Goal: Information Seeking & Learning: Learn about a topic

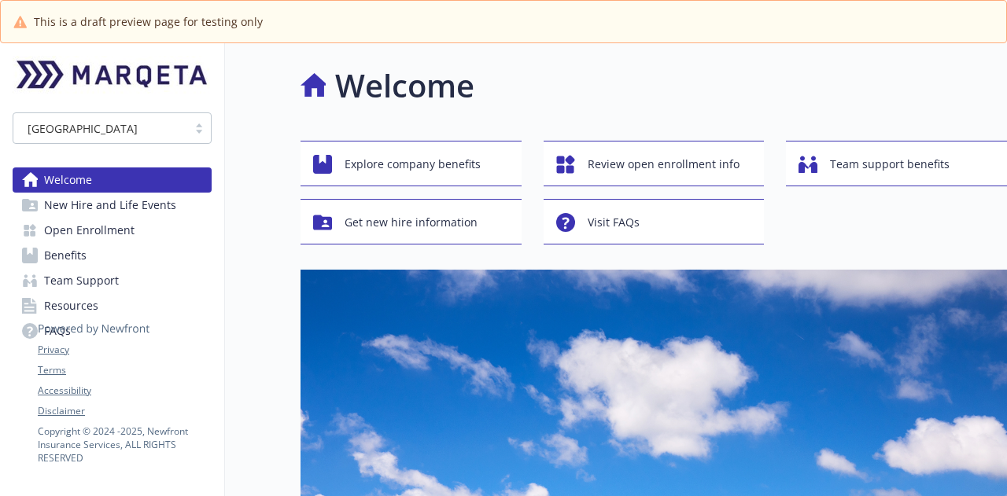
click at [97, 205] on span "New Hire and Life Events" at bounding box center [110, 205] width 132 height 25
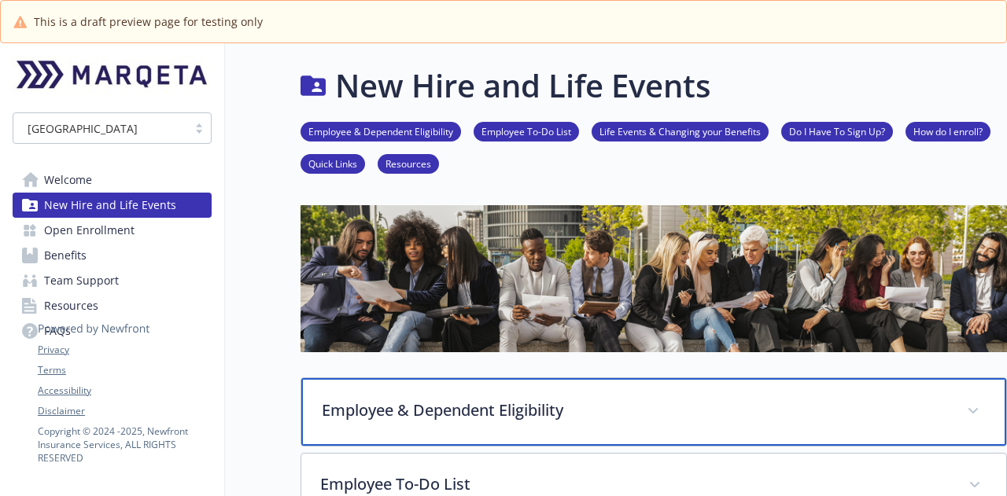
click at [518, 429] on div "Employee & Dependent Eligibility" at bounding box center [653, 412] width 705 height 68
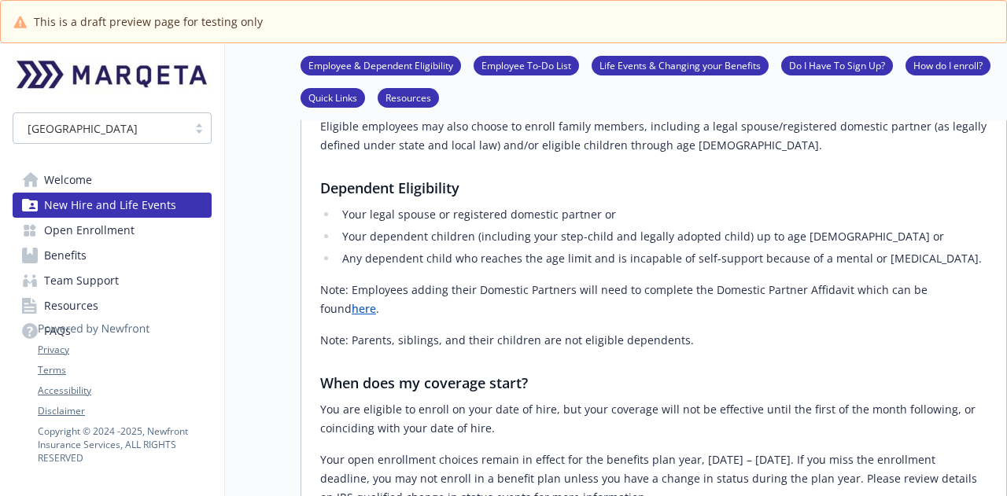
scroll to position [393, 0]
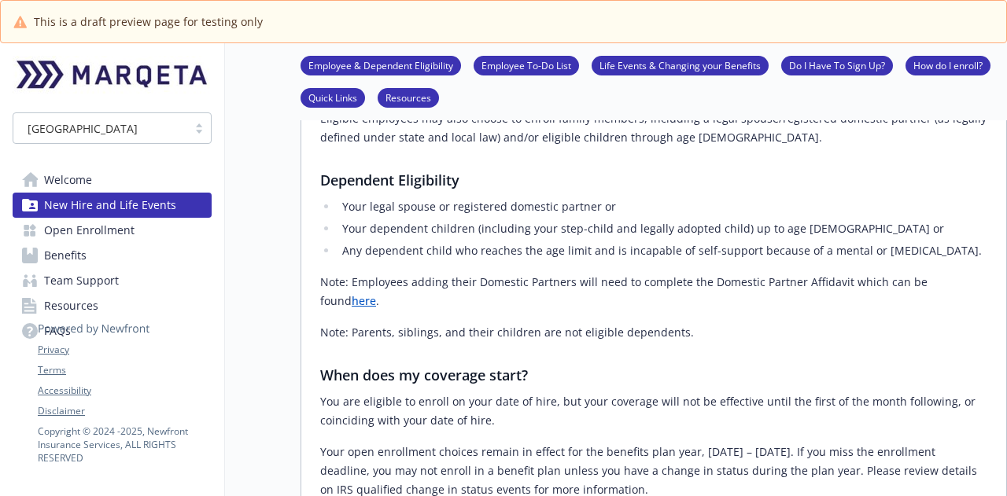
click at [376, 293] on link "here" at bounding box center [364, 300] width 24 height 15
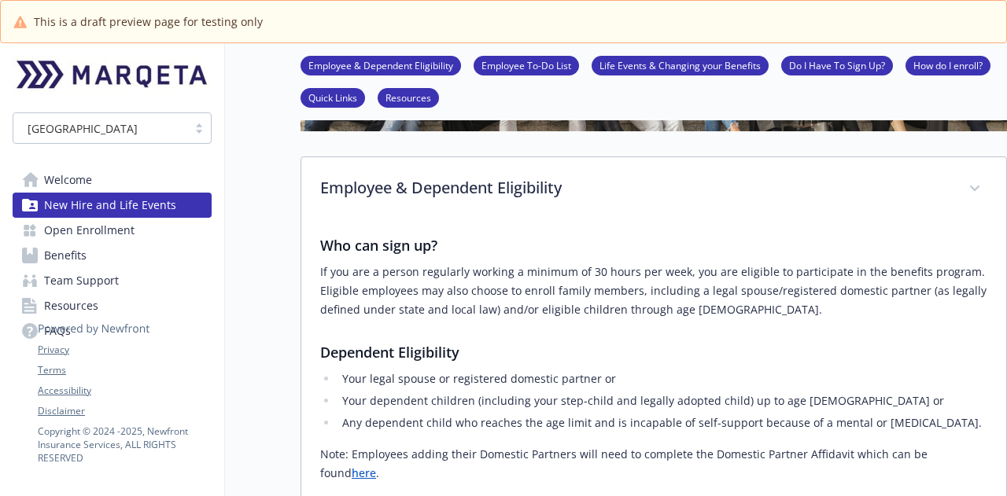
scroll to position [220, 0]
click at [140, 227] on link "Open Enrollment" at bounding box center [112, 230] width 199 height 25
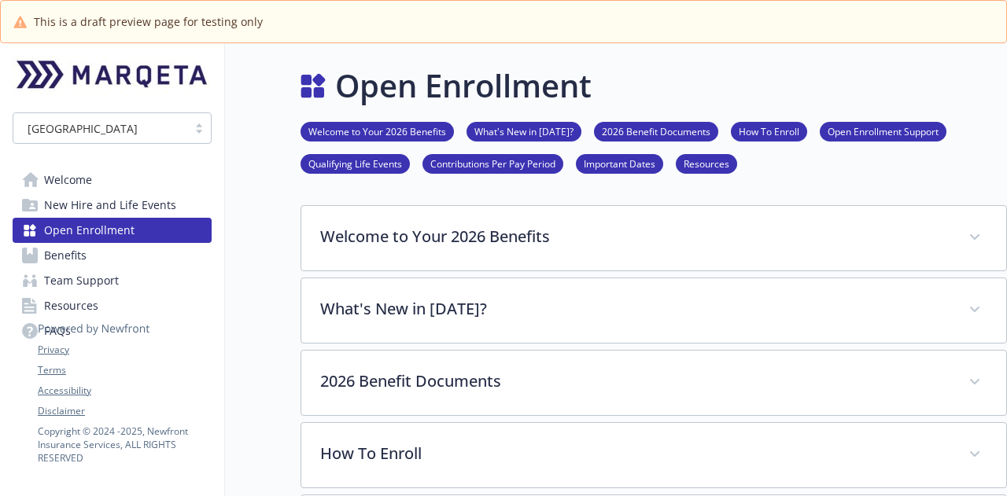
click at [129, 185] on link "Welcome" at bounding box center [112, 180] width 199 height 25
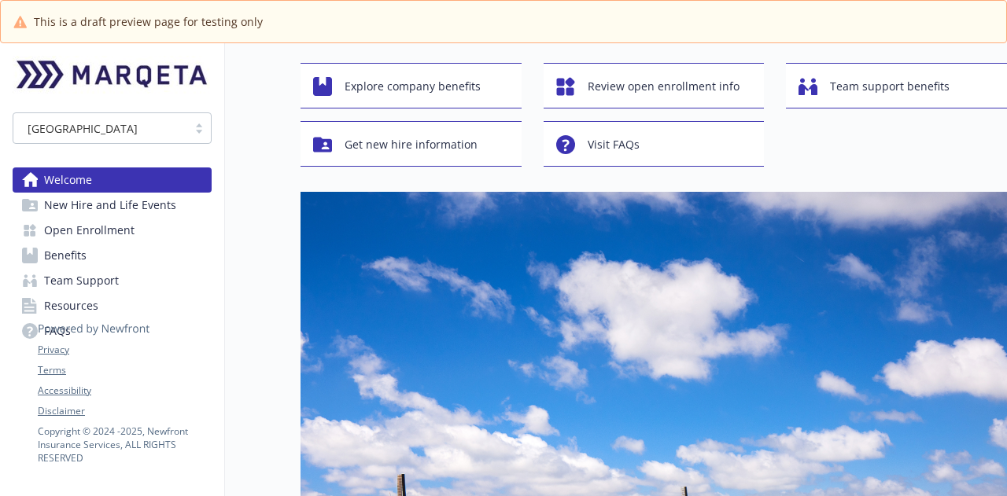
scroll to position [11, 0]
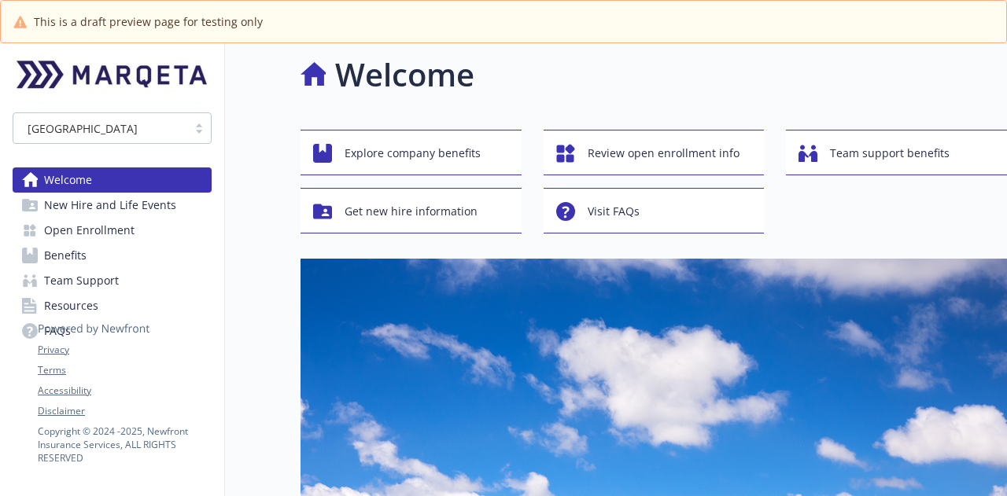
click at [170, 241] on link "Open Enrollment" at bounding box center [112, 230] width 199 height 25
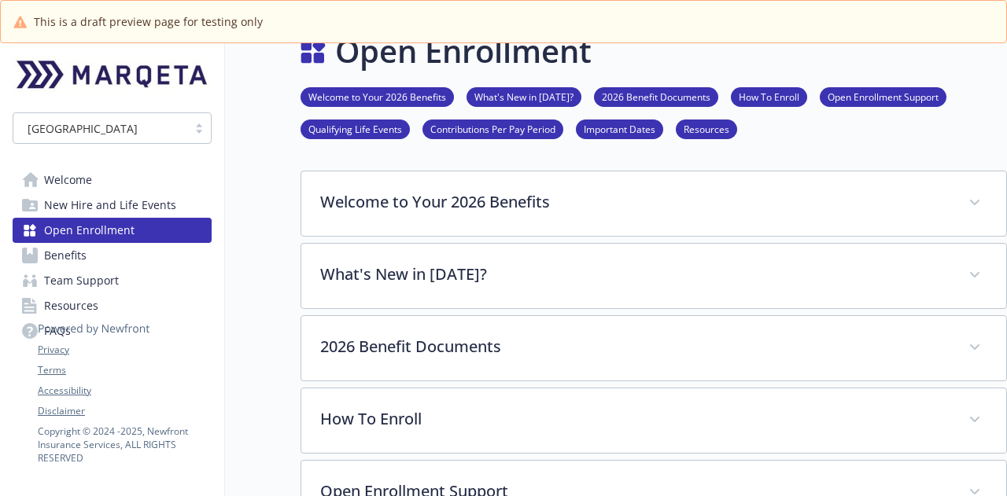
scroll to position [11, 0]
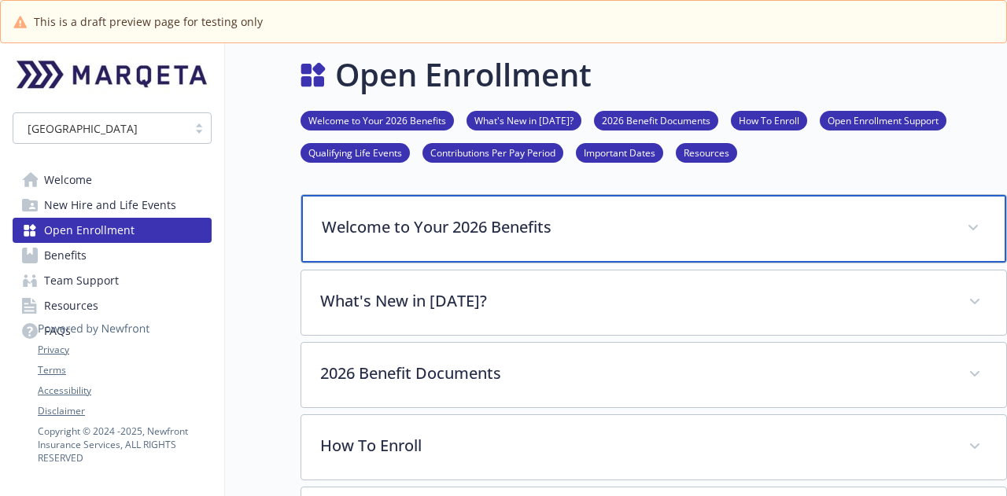
click at [642, 245] on div "Welcome to Your 2026 Benefits" at bounding box center [653, 229] width 705 height 68
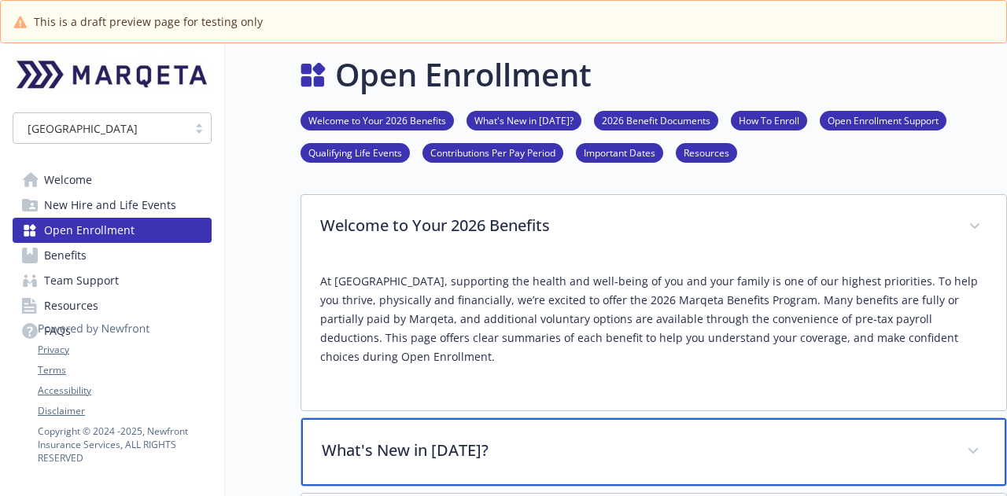
click at [489, 445] on div "What's New in [DATE]?" at bounding box center [653, 452] width 705 height 68
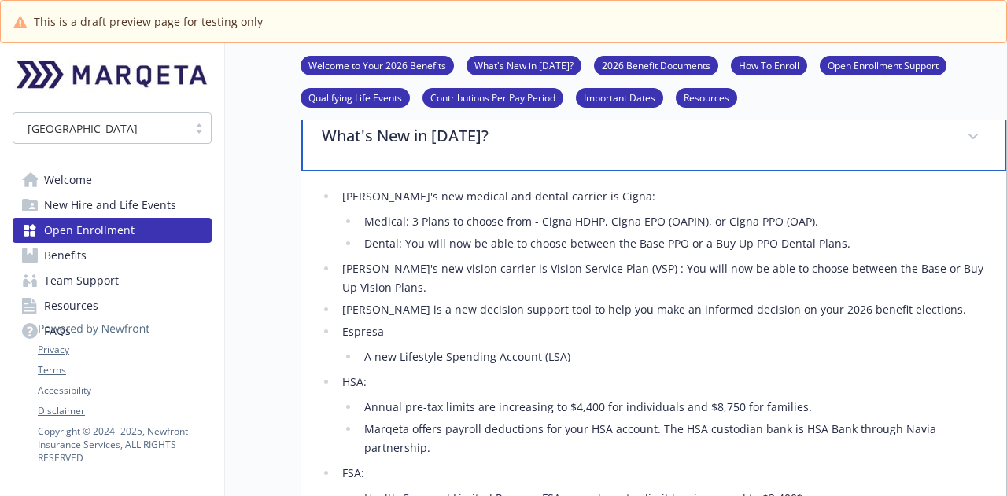
scroll to position [640, 0]
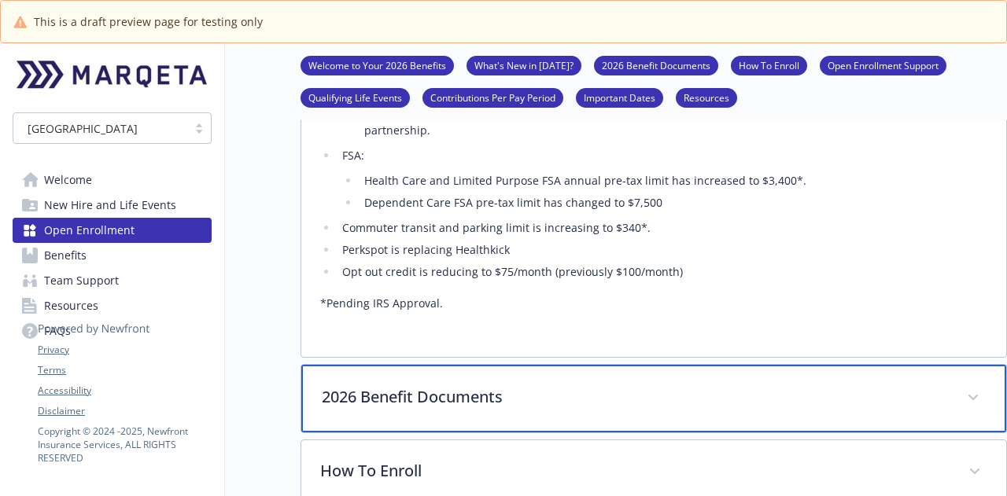
click at [524, 385] on p "2026 Benefit Documents" at bounding box center [635, 397] width 626 height 24
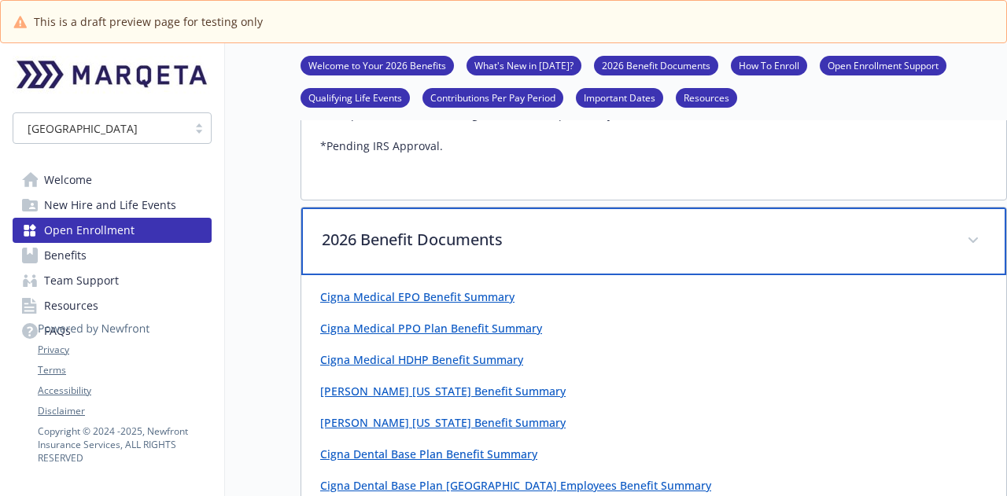
scroll to position [562, 0]
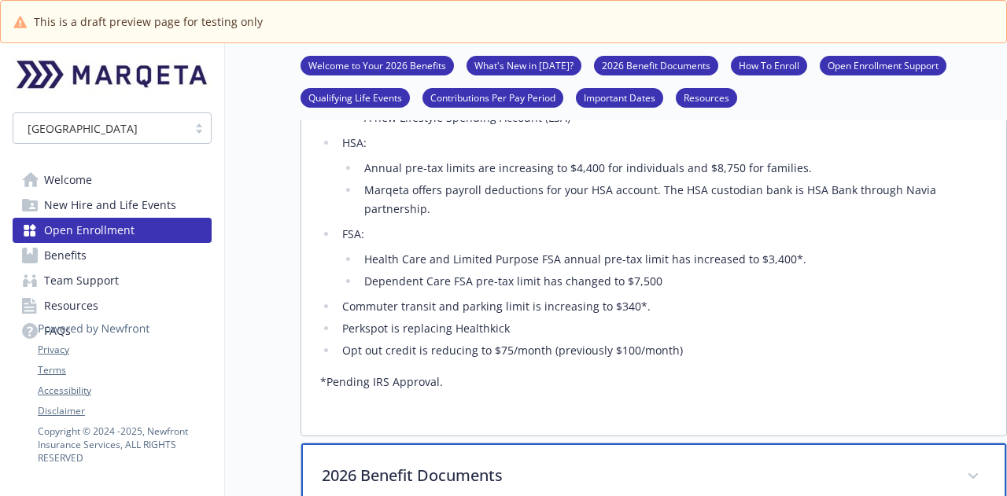
click at [502, 464] on p "2026 Benefit Documents" at bounding box center [635, 476] width 626 height 24
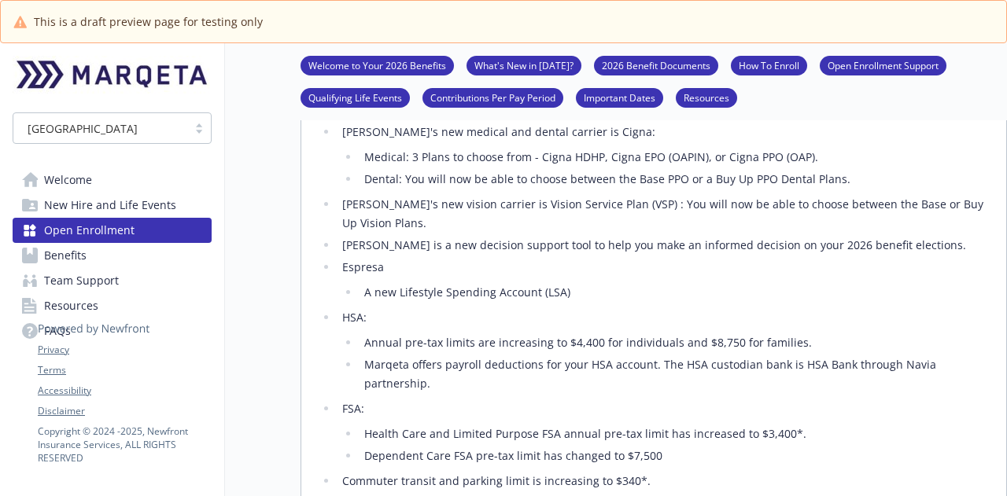
scroll to position [639, 0]
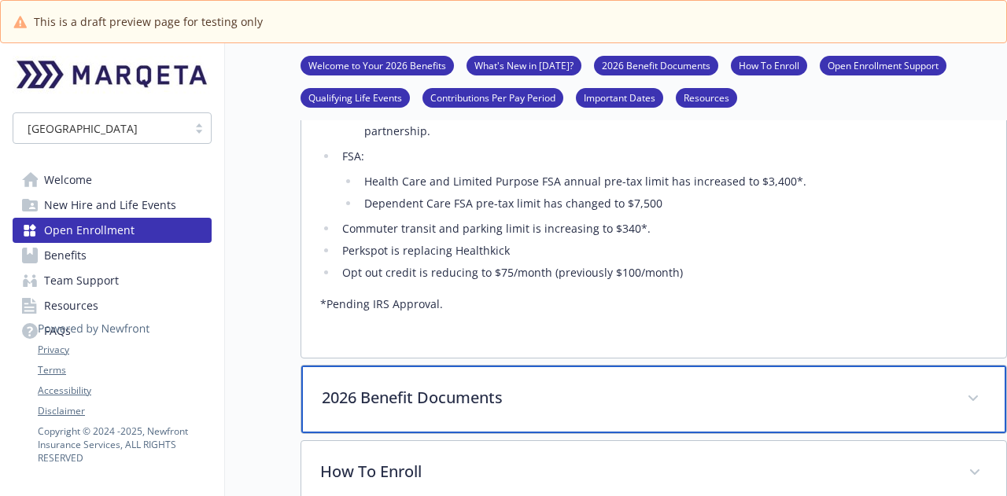
click at [508, 378] on div "2026 Benefit Documents" at bounding box center [653, 400] width 705 height 68
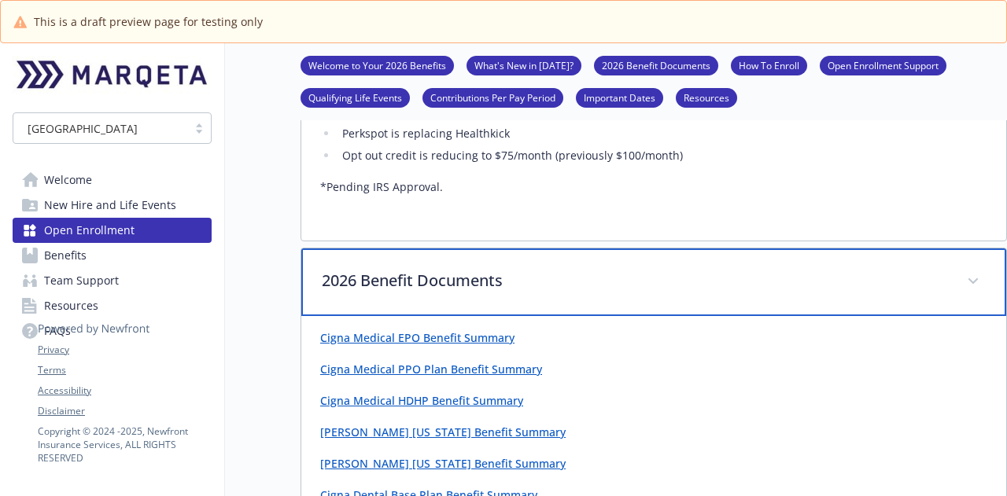
scroll to position [718, 0]
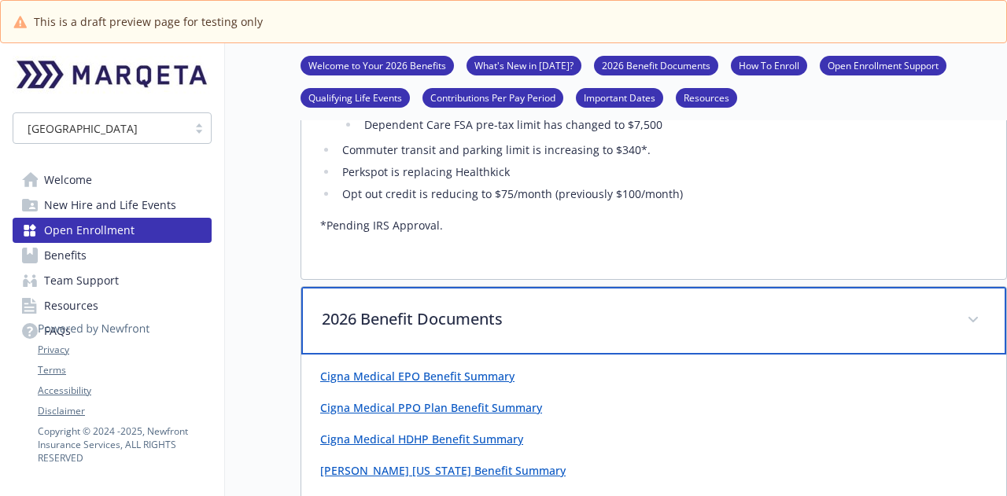
click at [505, 308] on p "2026 Benefit Documents" at bounding box center [635, 320] width 626 height 24
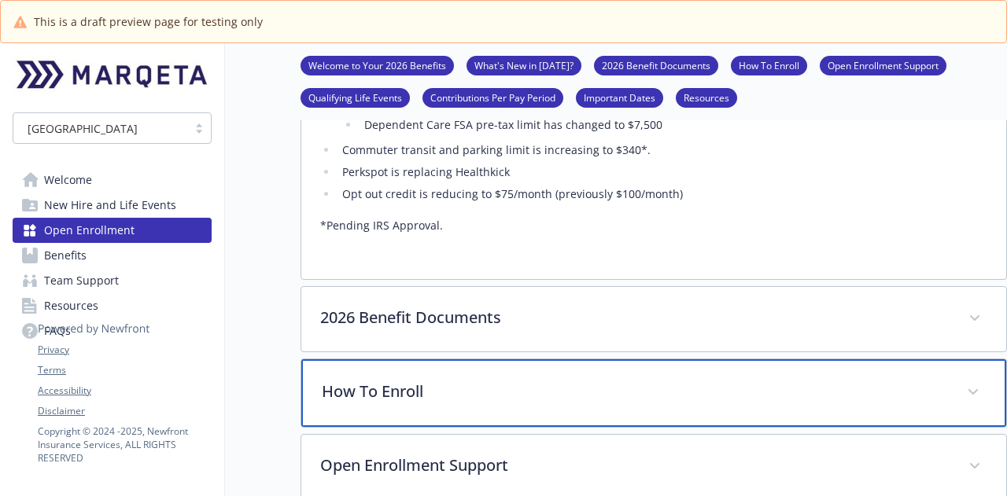
click at [477, 380] on p "How To Enroll" at bounding box center [635, 392] width 626 height 24
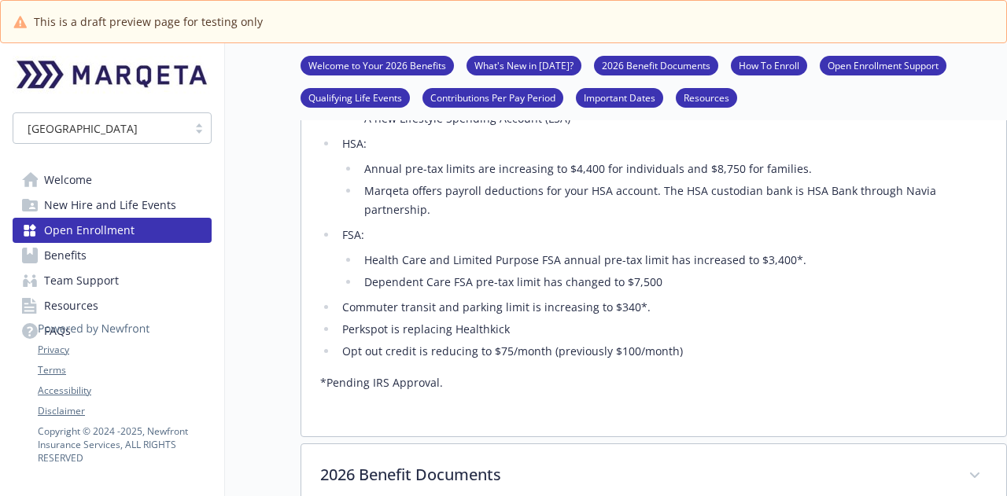
scroll to position [482, 0]
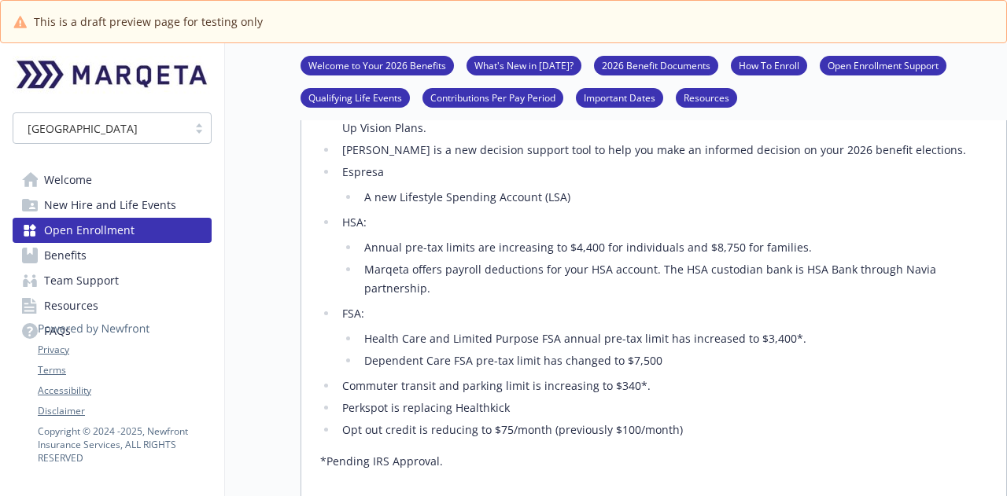
click at [474, 359] on ul "[PERSON_NAME]'s new medical and dental carrier is Cigna: Medical: 3 Plans to ch…" at bounding box center [653, 234] width 667 height 412
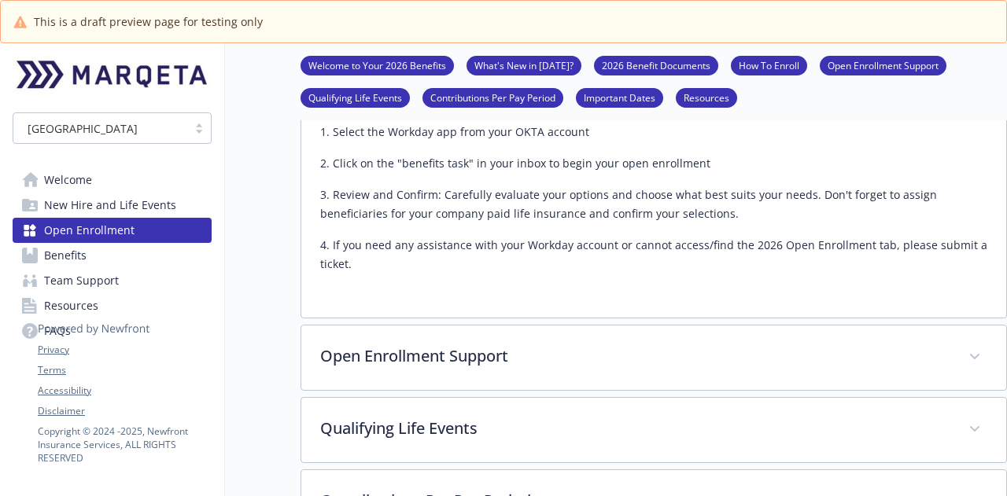
scroll to position [1111, 0]
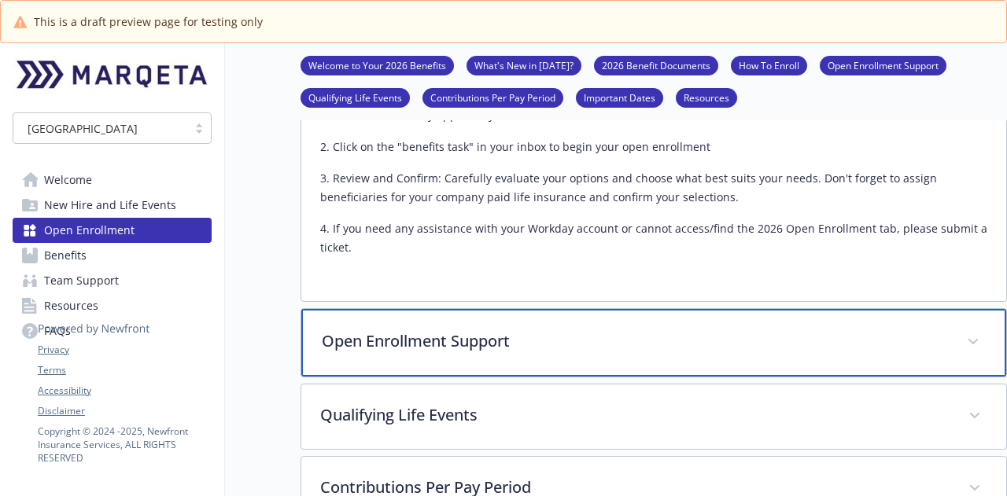
click at [466, 322] on div "Open Enrollment Support" at bounding box center [653, 343] width 705 height 68
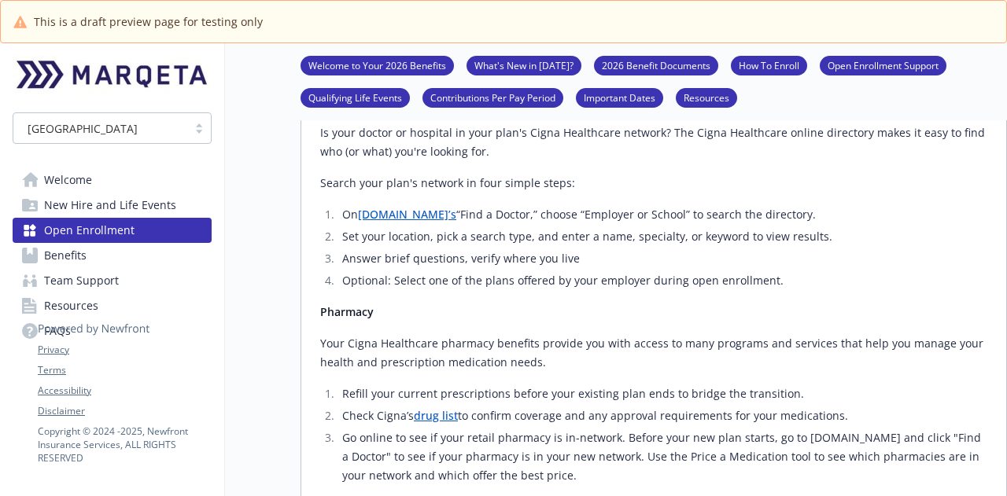
scroll to position [2291, 0]
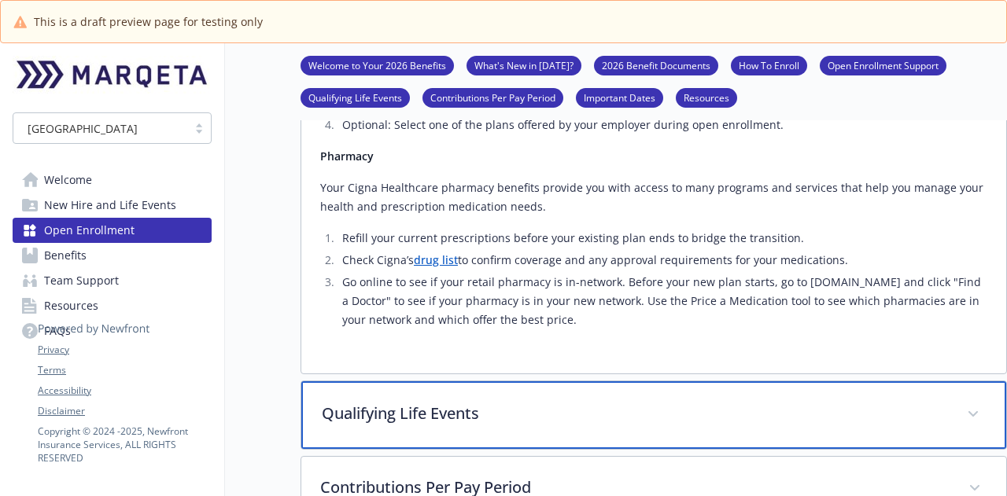
click at [758, 402] on p "Qualifying Life Events" at bounding box center [635, 414] width 626 height 24
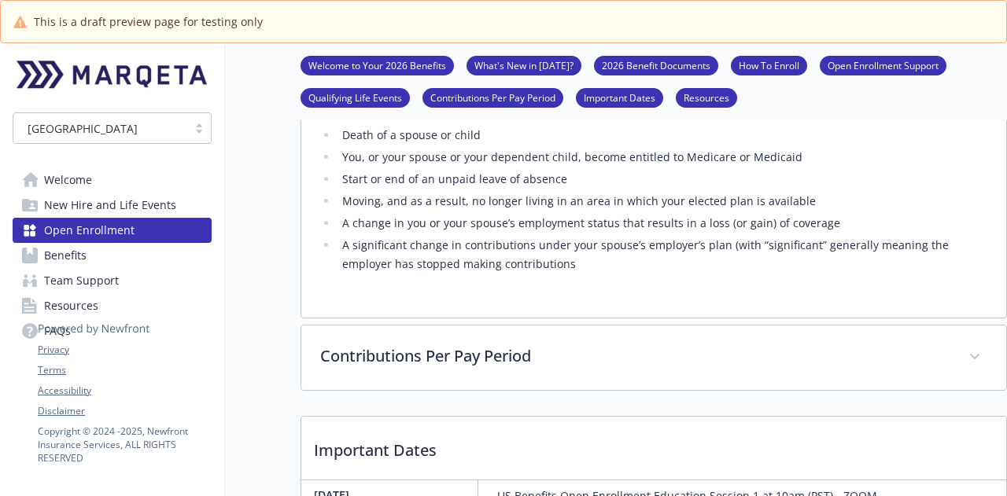
scroll to position [2763, 0]
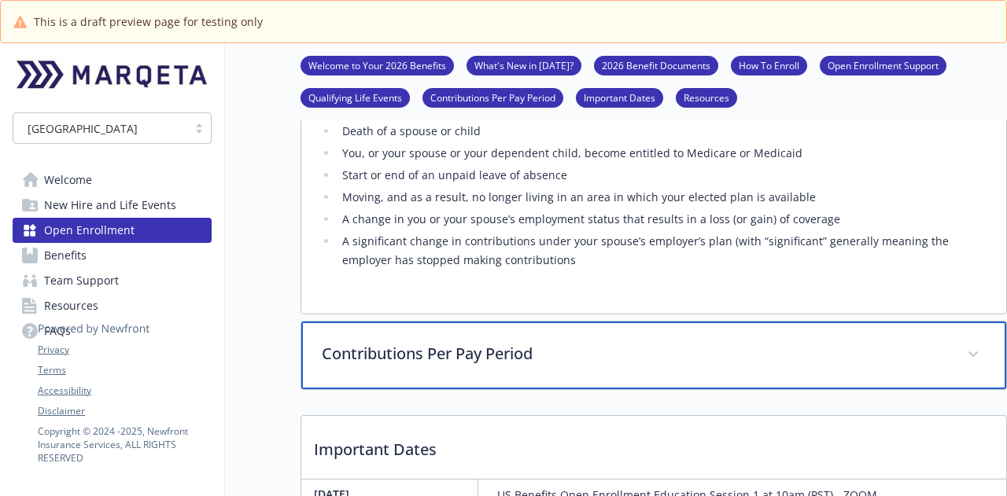
click at [479, 322] on div "Contributions Per Pay Period" at bounding box center [653, 356] width 705 height 68
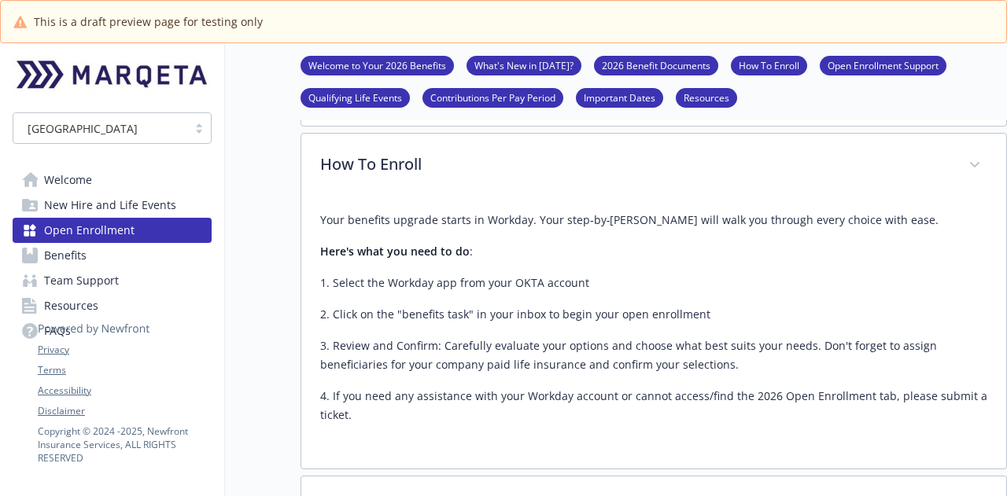
scroll to position [787, 0]
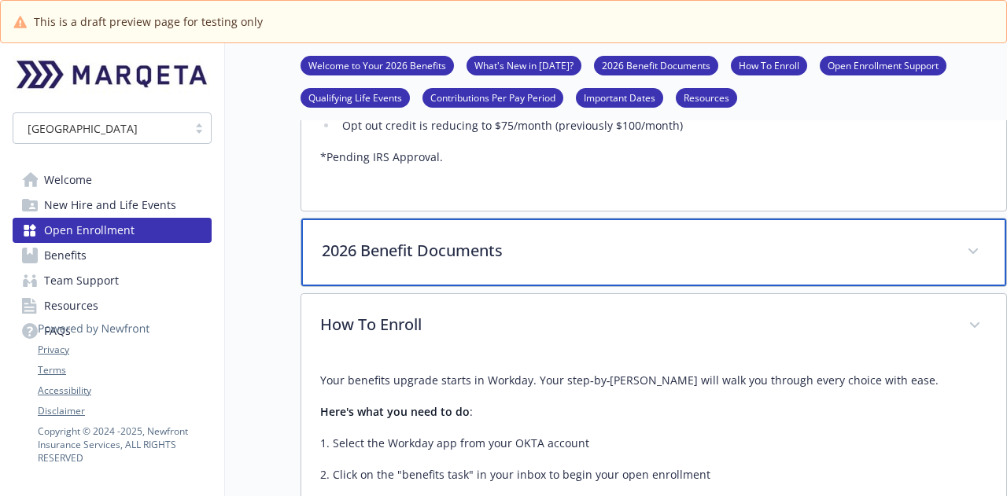
click at [482, 239] on p "2026 Benefit Documents" at bounding box center [635, 251] width 626 height 24
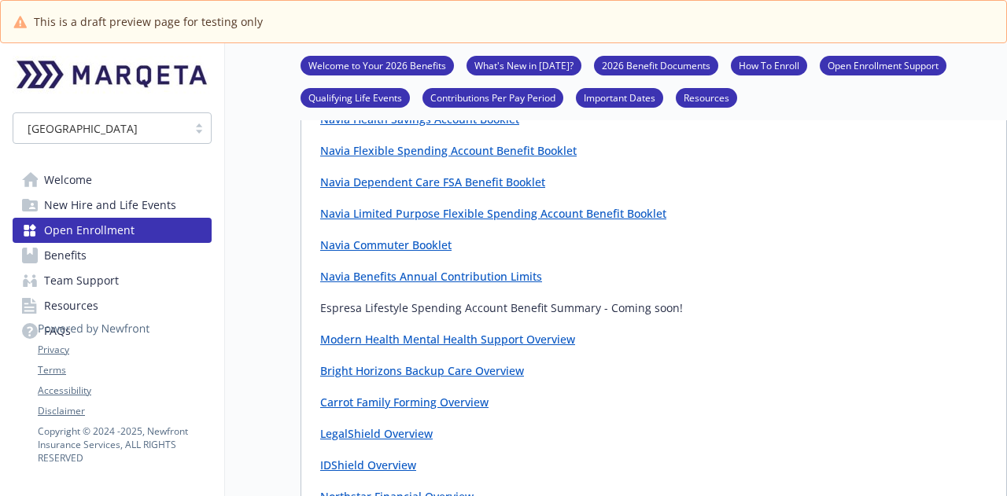
scroll to position [1888, 0]
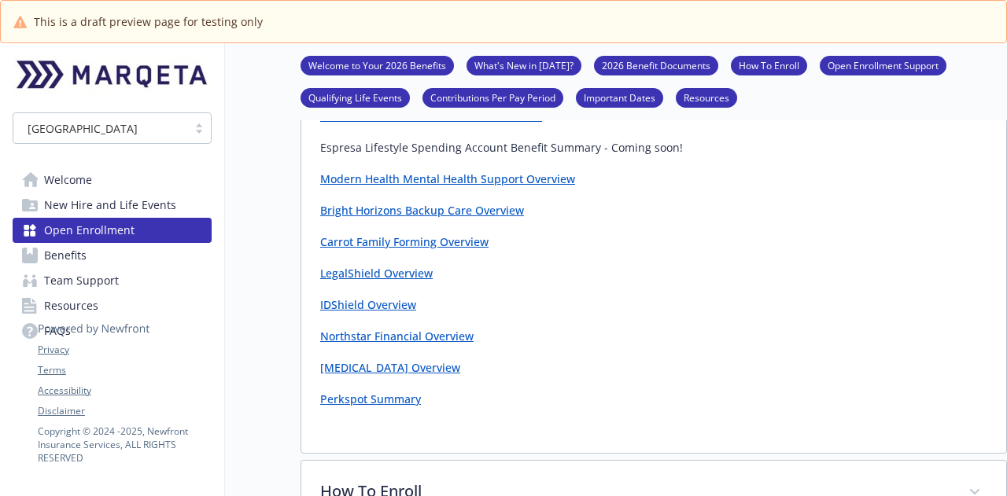
click at [380, 360] on link "[MEDICAL_DATA] Overview" at bounding box center [390, 367] width 140 height 15
click at [363, 360] on link "[MEDICAL_DATA] Overview" at bounding box center [390, 367] width 140 height 15
click at [370, 360] on link "[MEDICAL_DATA] Overview" at bounding box center [390, 367] width 140 height 15
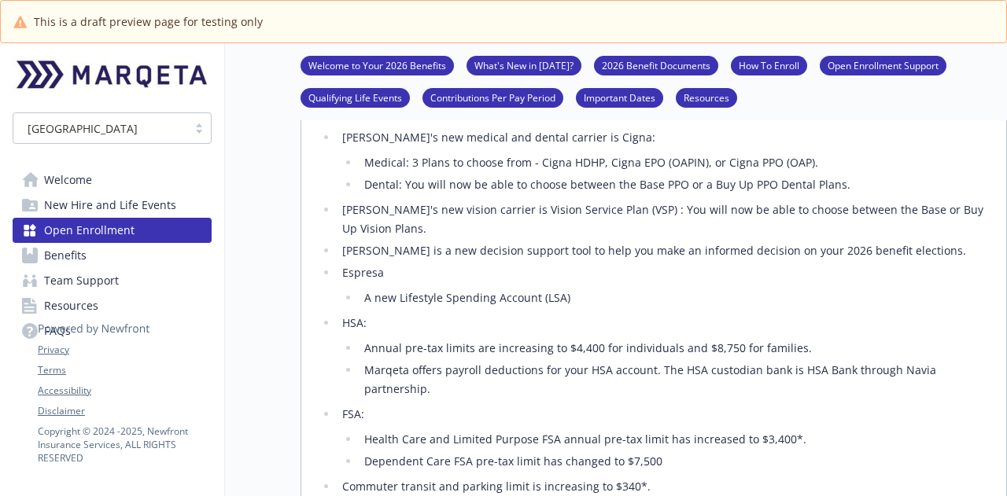
scroll to position [315, 0]
